Goal: Task Accomplishment & Management: Manage account settings

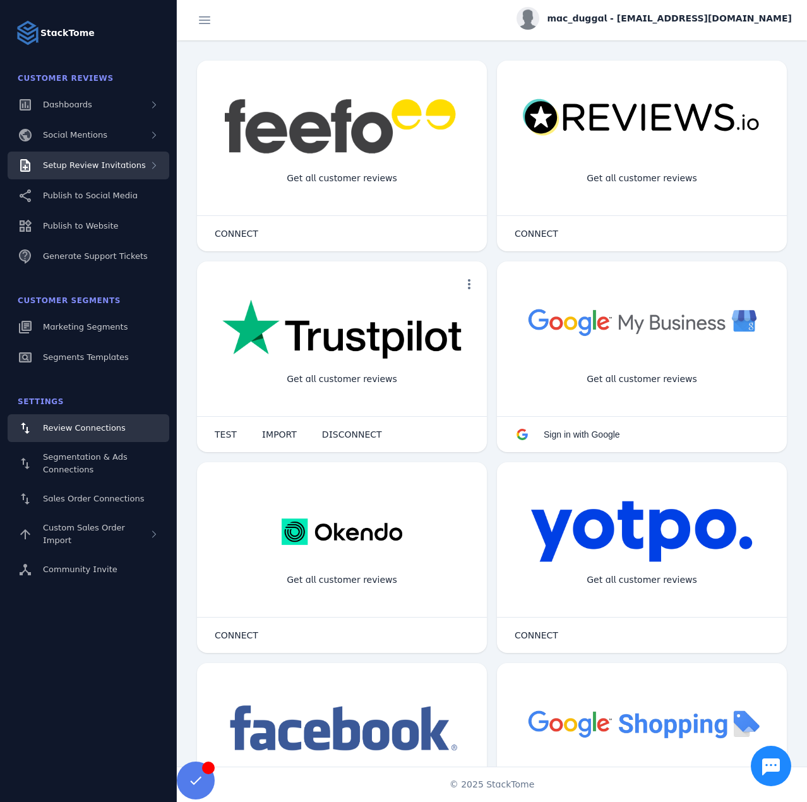
click at [102, 171] on div "Setup Review Invitations" at bounding box center [94, 165] width 103 height 13
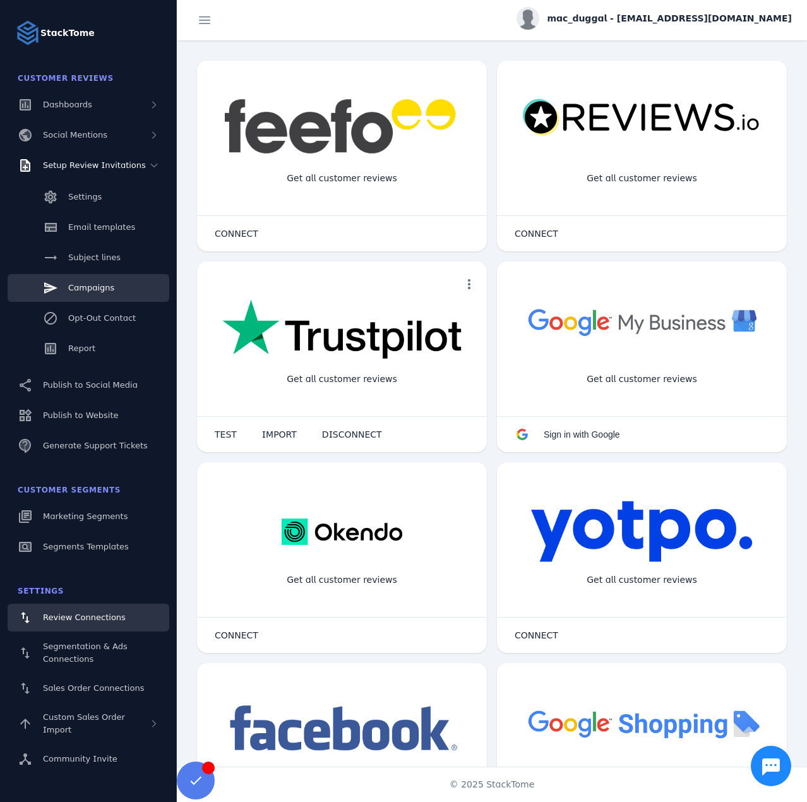
click at [100, 285] on span "Campaigns" at bounding box center [91, 287] width 46 height 9
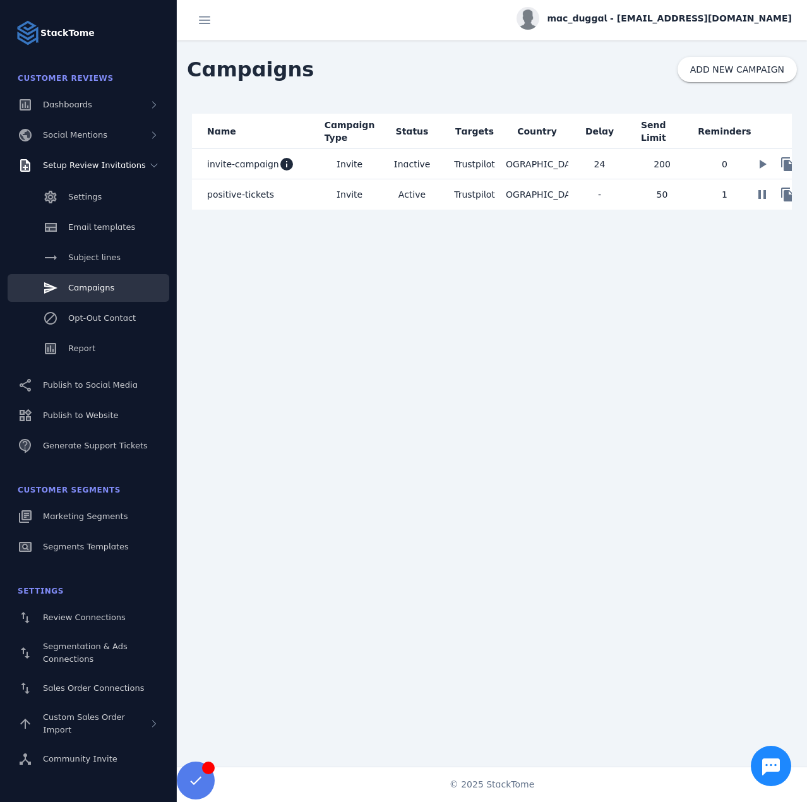
click at [276, 190] on mat-cell "positive-tickets" at bounding box center [255, 194] width 126 height 30
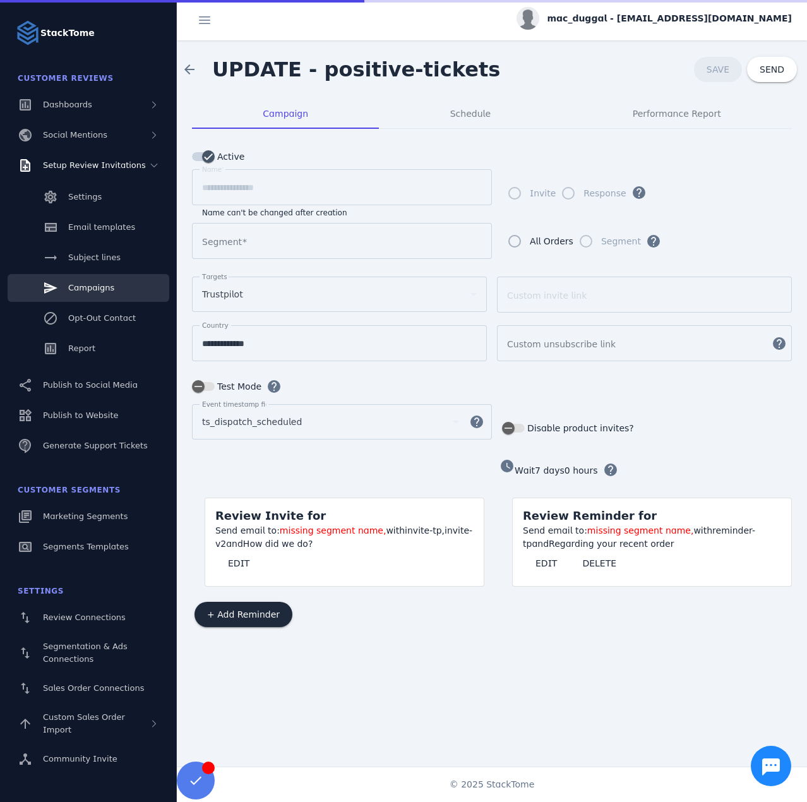
type input "**********"
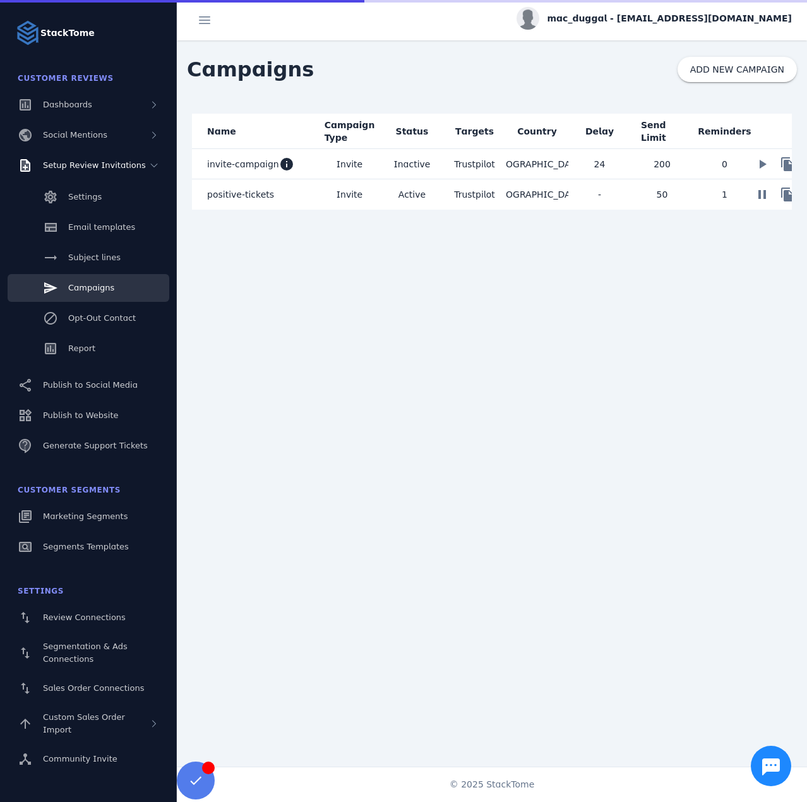
click at [315, 162] on mat-cell "invite-campaign info" at bounding box center [255, 164] width 126 height 30
click at [640, 30] on div "mac_duggal - [EMAIL_ADDRESS][DOMAIN_NAME]" at bounding box center [654, 18] width 275 height 23
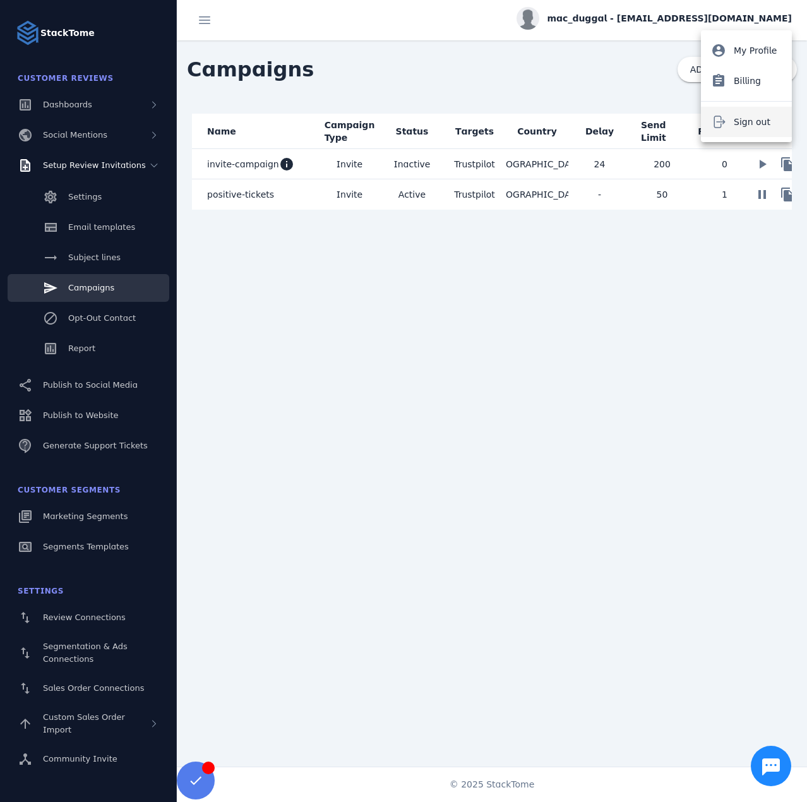
click at [736, 122] on span "Sign out" at bounding box center [752, 121] width 37 height 15
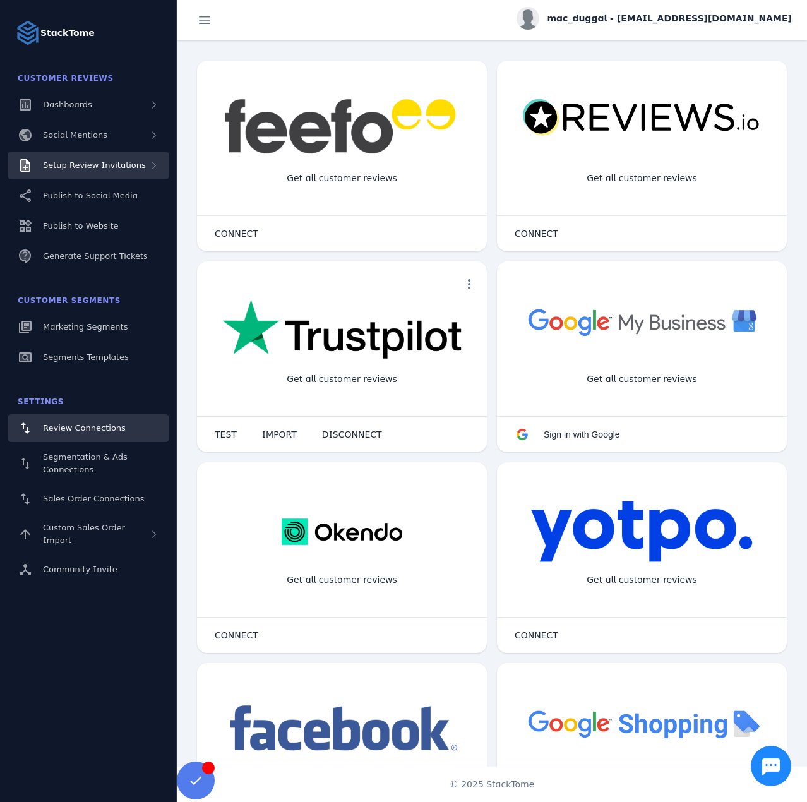
click at [122, 168] on span "Setup Review Invitations" at bounding box center [94, 164] width 103 height 9
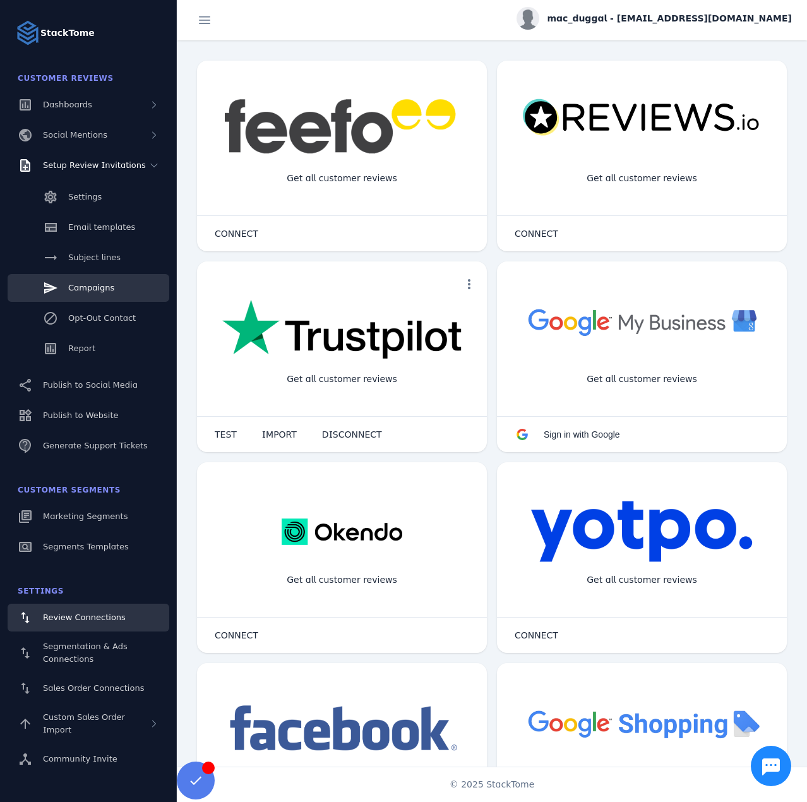
click at [89, 293] on div "Campaigns" at bounding box center [91, 288] width 46 height 13
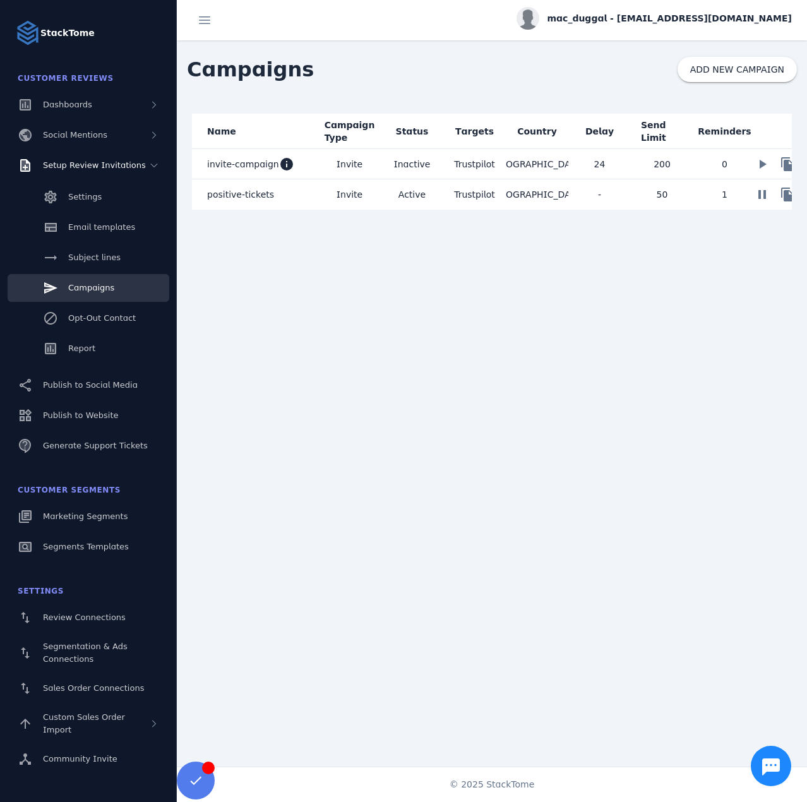
click at [286, 193] on mat-cell "positive-tickets" at bounding box center [255, 194] width 126 height 30
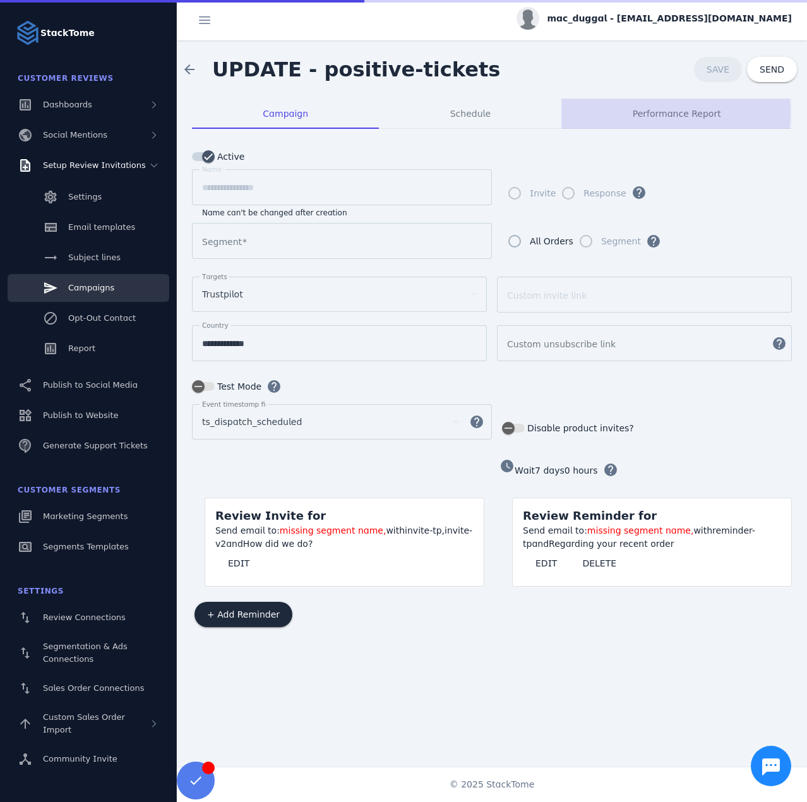
click at [652, 113] on span "Performance Report" at bounding box center [677, 113] width 88 height 9
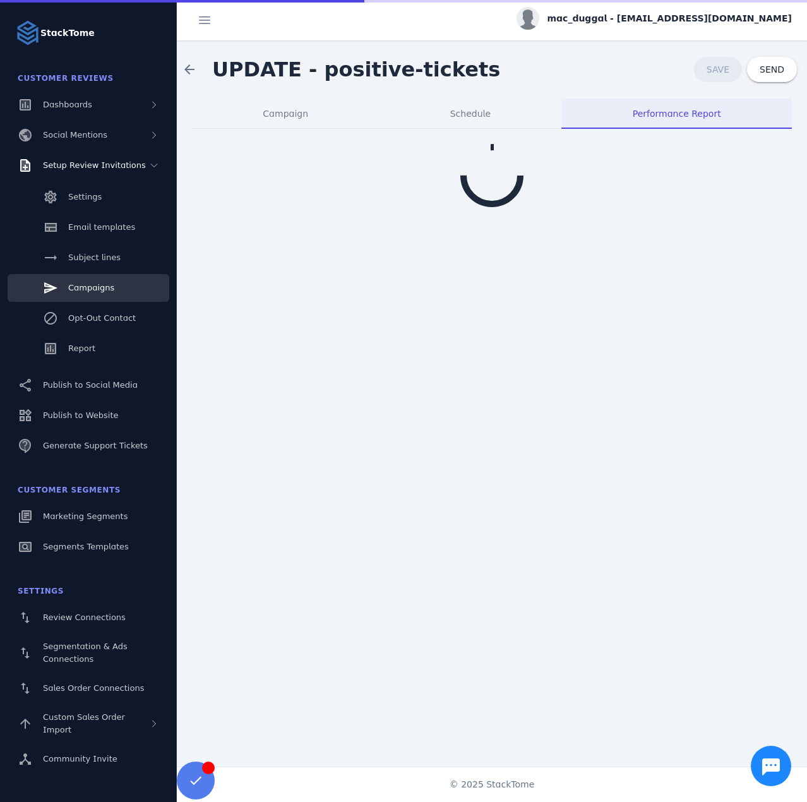
type input "**********"
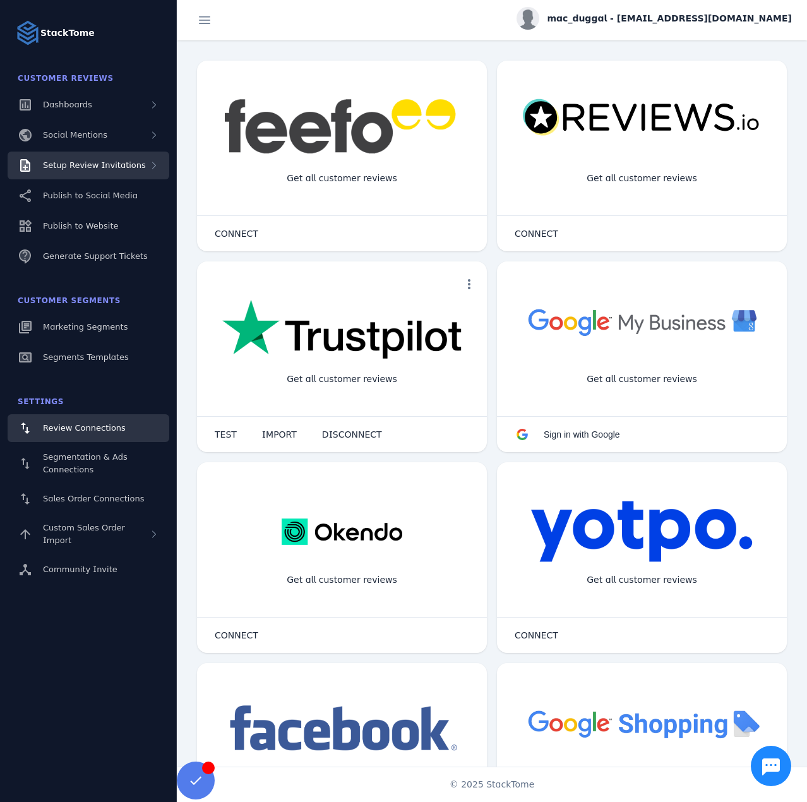
click at [131, 164] on span "Setup Review Invitations" at bounding box center [94, 164] width 103 height 9
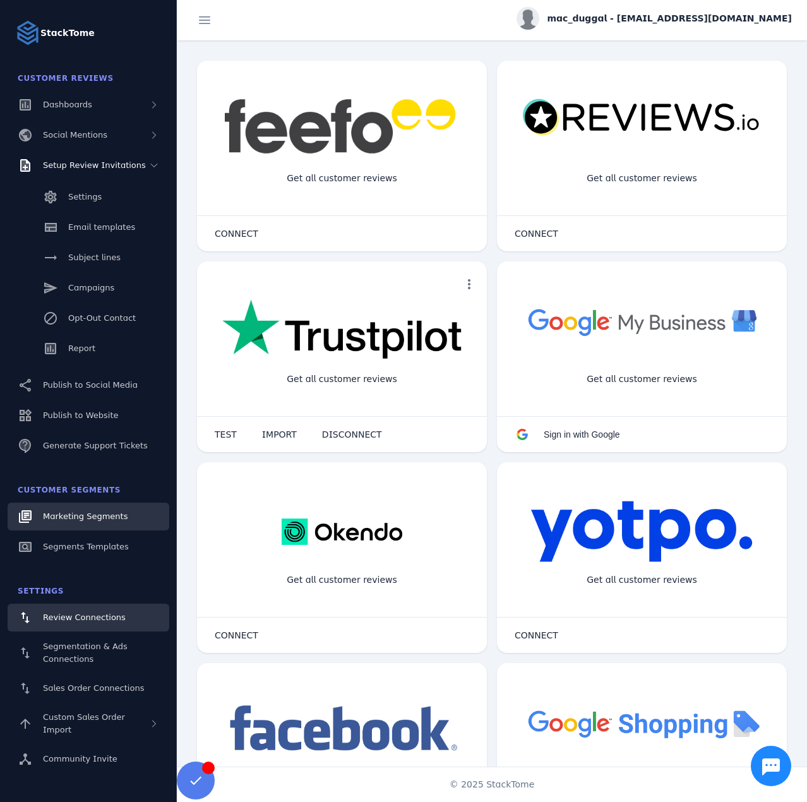
click at [85, 518] on span "Marketing Segments" at bounding box center [85, 516] width 85 height 9
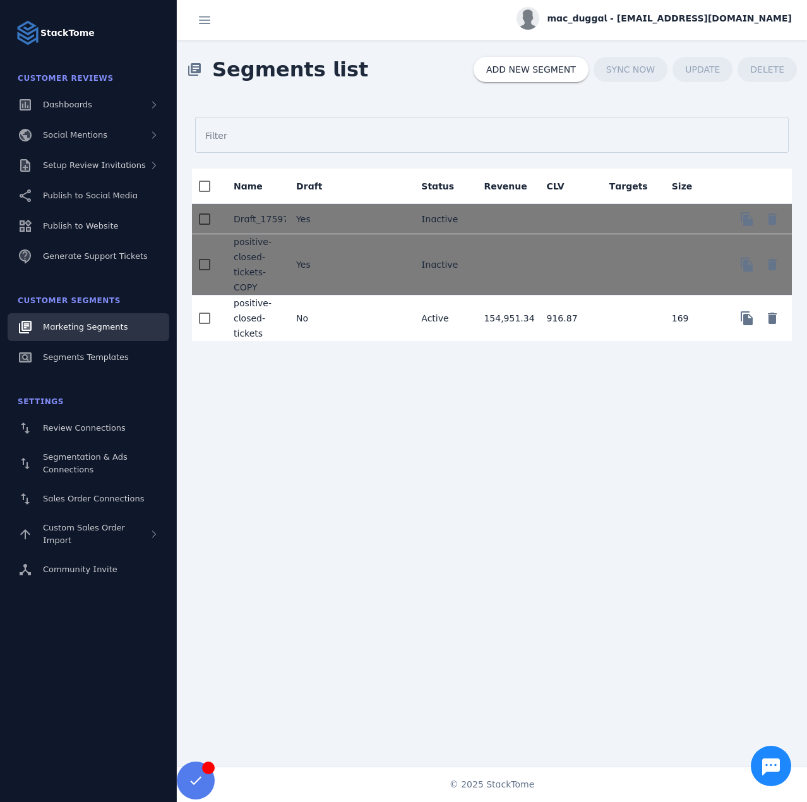
click at [682, 21] on span "mac_duggal - [EMAIL_ADDRESS][DOMAIN_NAME]" at bounding box center [669, 18] width 245 height 13
click at [728, 120] on button "Sign out" at bounding box center [746, 122] width 91 height 30
